Goal: Task Accomplishment & Management: Use online tool/utility

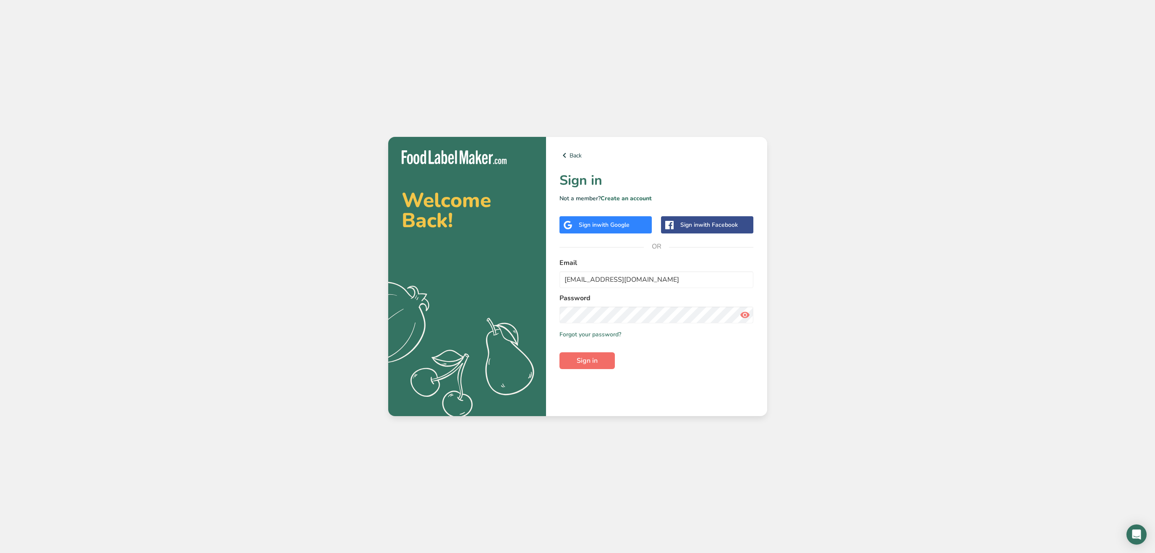
type input "[EMAIL_ADDRESS][DOMAIN_NAME]"
click at [605, 365] on button "Sign in" at bounding box center [586, 360] width 55 height 17
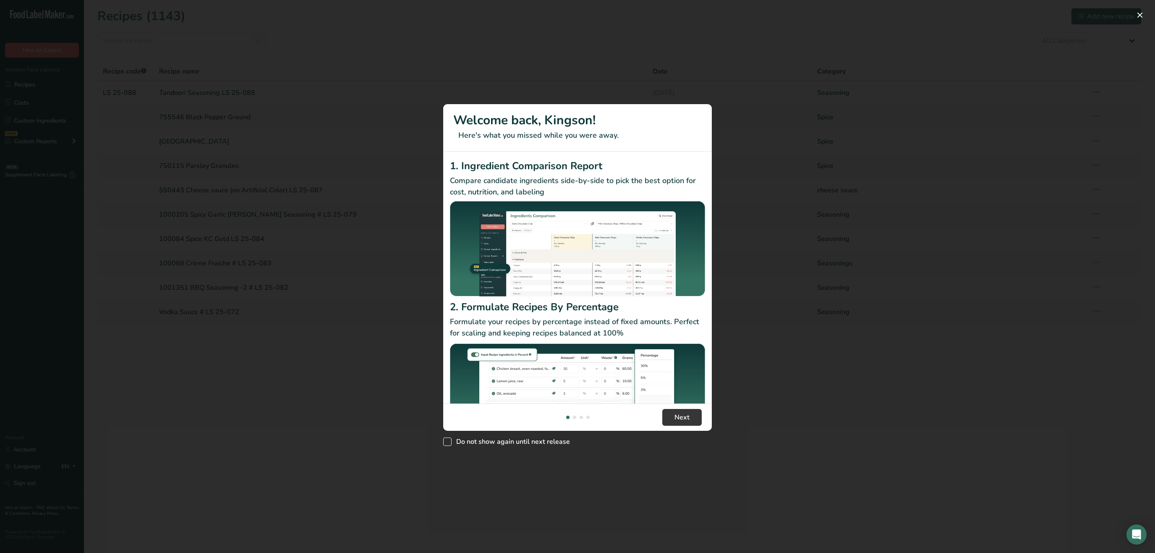
click at [449, 442] on span "New Features" at bounding box center [447, 441] width 8 height 8
click at [449, 442] on input "Do not show again until next release" at bounding box center [445, 441] width 5 height 5
checkbox input "true"
click at [574, 417] on div "New Features" at bounding box center [574, 416] width 3 height 3
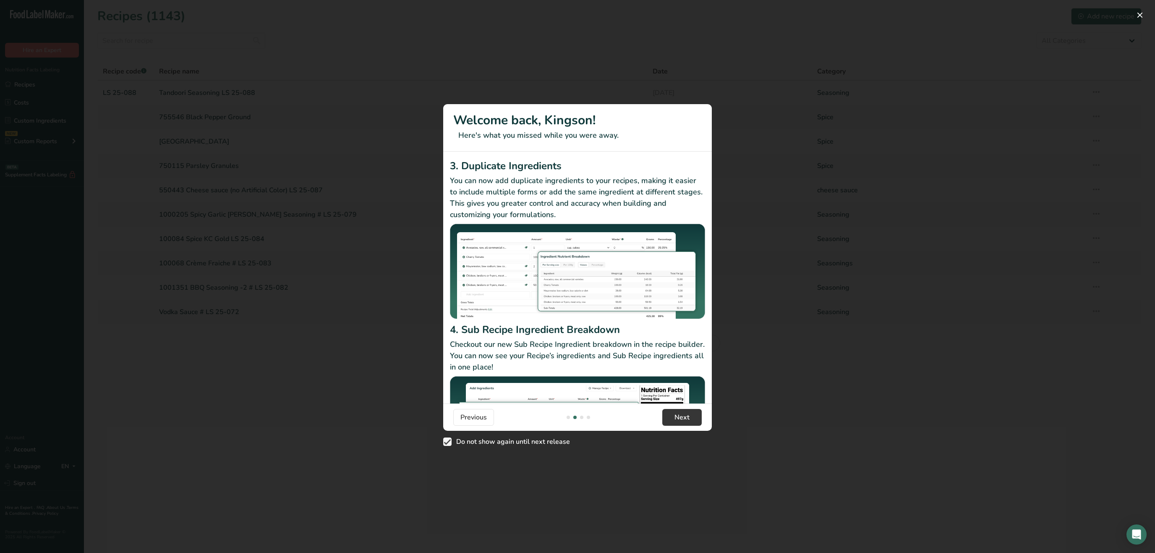
click at [582, 417] on div "New Features" at bounding box center [581, 416] width 3 height 3
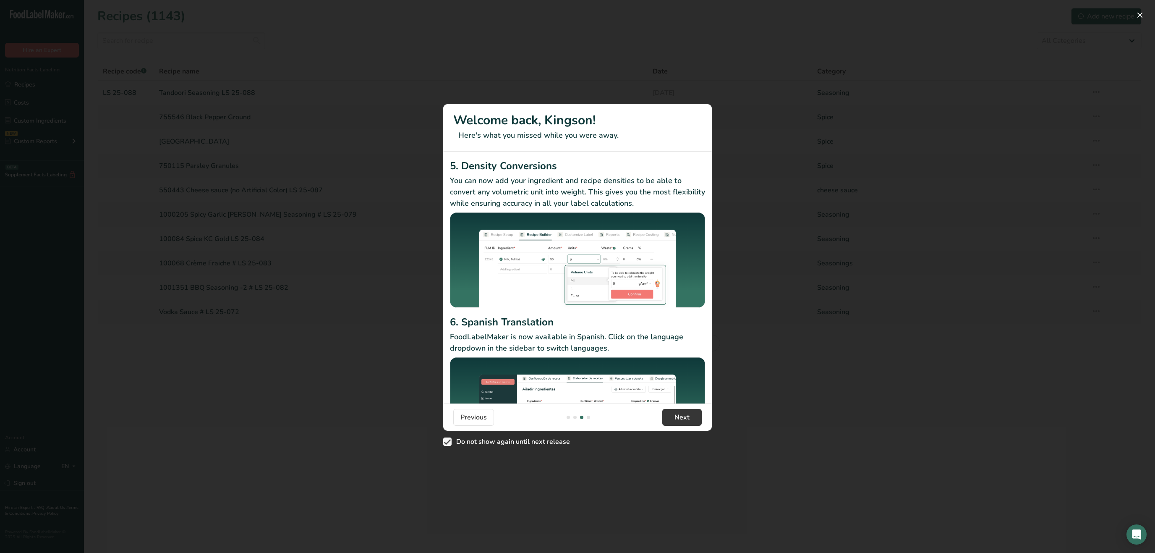
click at [589, 418] on div "New Features" at bounding box center [588, 416] width 3 height 3
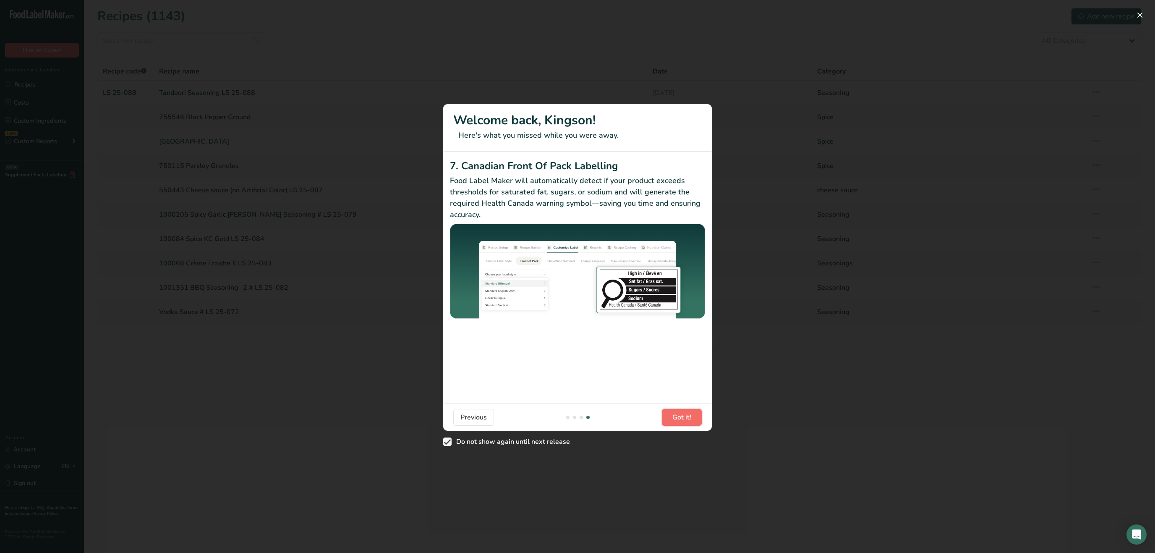
click at [677, 415] on span "Got it!" at bounding box center [681, 417] width 19 height 10
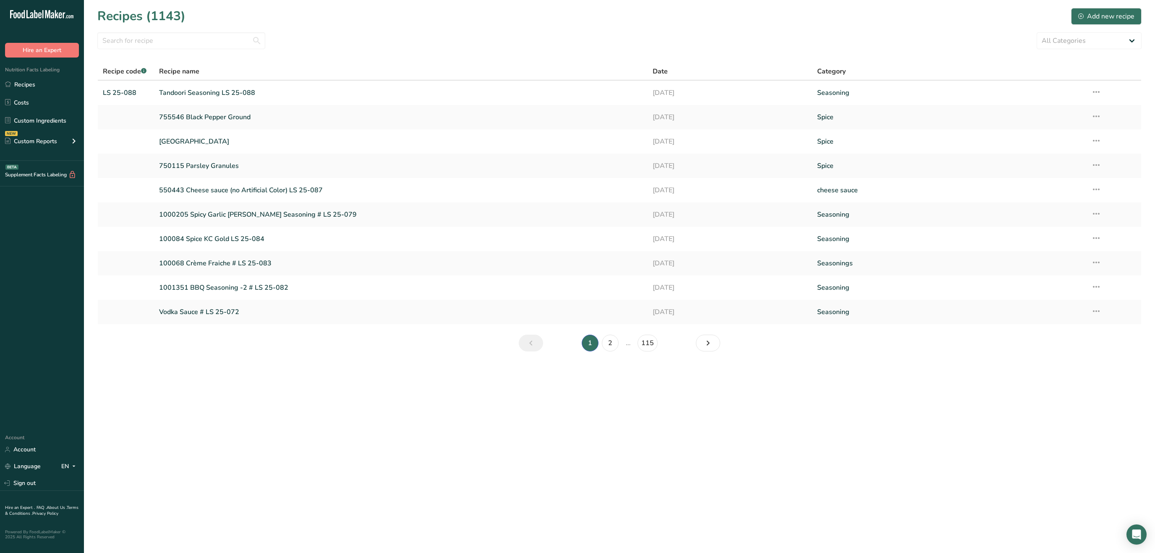
click at [34, 186] on div "Supplement Facts Labeling BETA" at bounding box center [42, 174] width 84 height 26
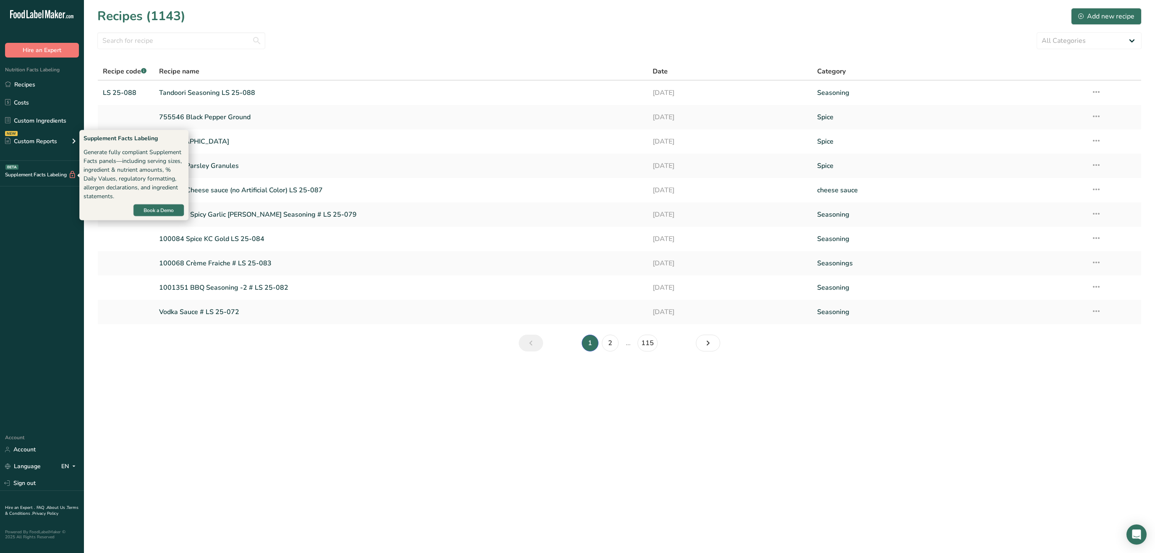
click at [40, 176] on div "Supplement Facts Labeling BETA" at bounding box center [38, 174] width 76 height 9
